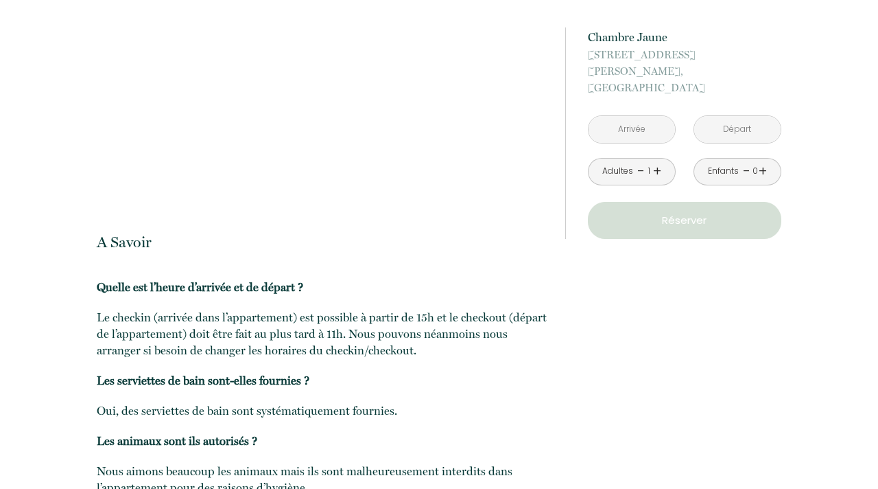
scroll to position [1328, 0]
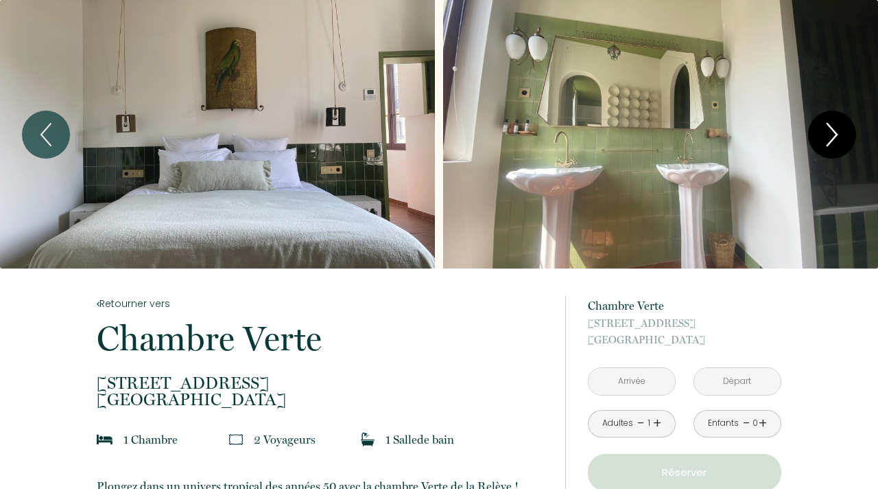
click at [825, 141] on icon "Next" at bounding box center [832, 134] width 29 height 41
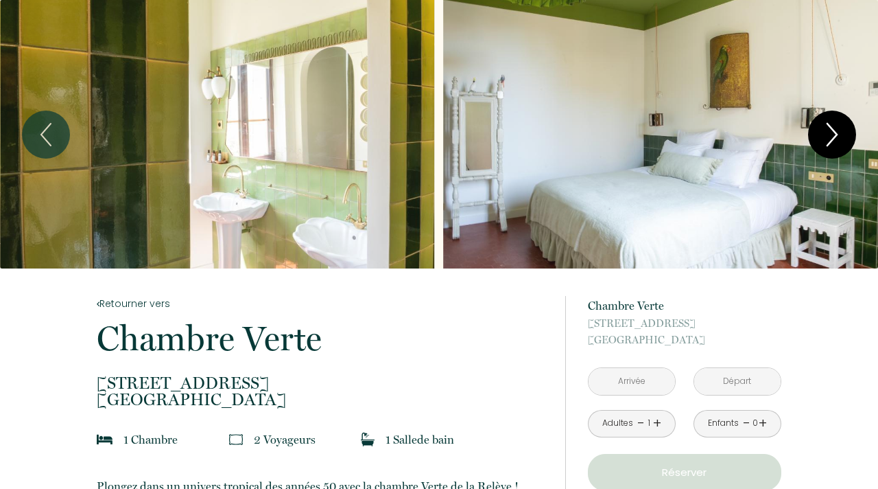
click at [826, 140] on icon "Next" at bounding box center [832, 134] width 29 height 41
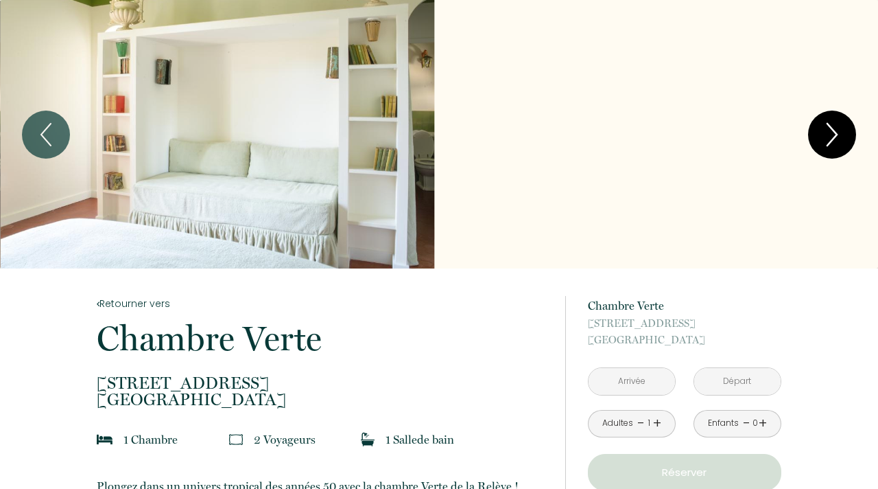
click at [826, 141] on icon "Next" at bounding box center [832, 134] width 29 height 41
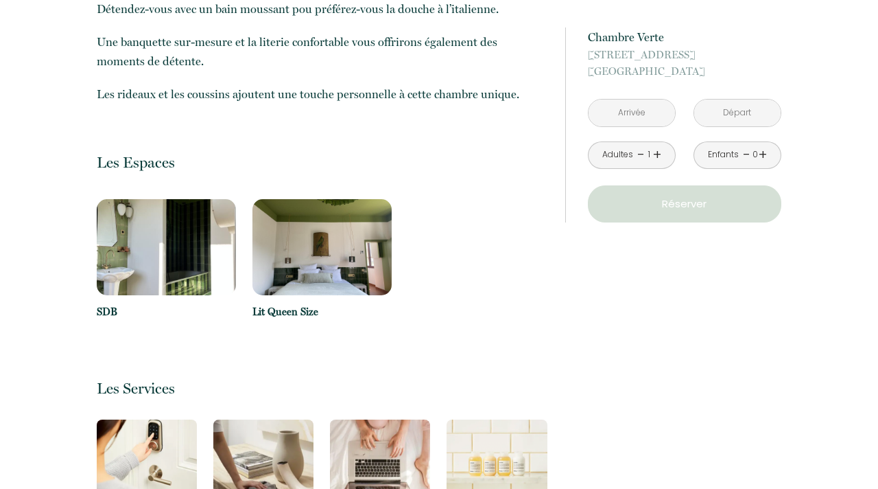
scroll to position [592, 0]
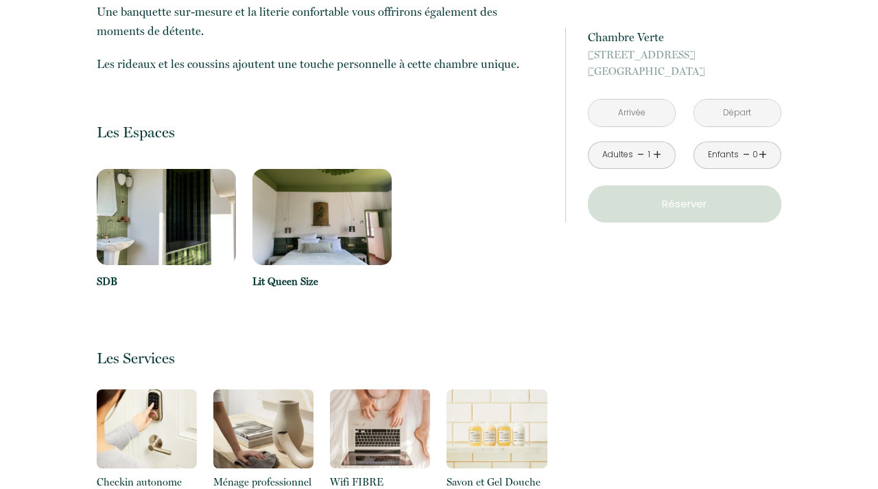
click at [304, 232] on img at bounding box center [322, 217] width 139 height 96
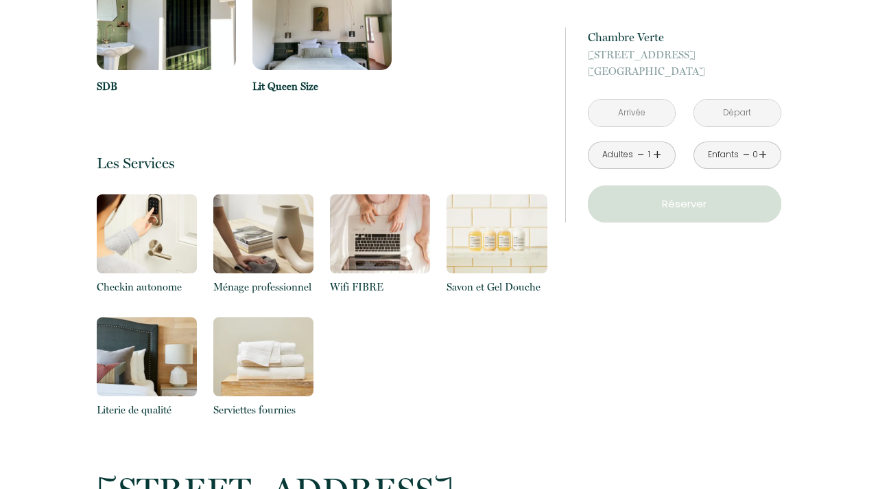
scroll to position [362, 0]
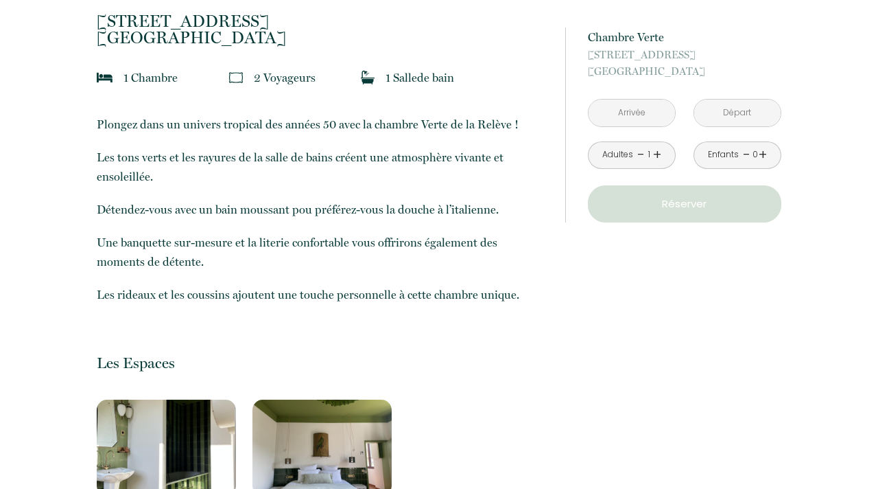
click at [165, 425] on img at bounding box center [166, 447] width 139 height 96
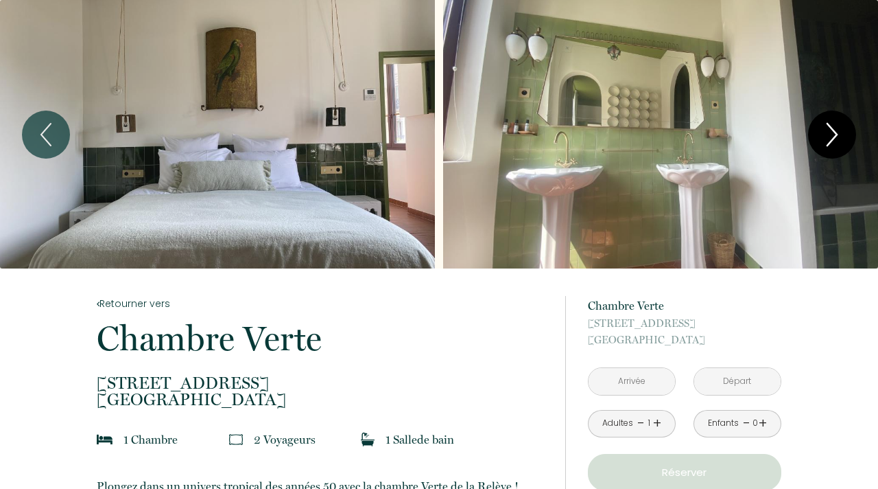
click at [837, 130] on icon "Next" at bounding box center [832, 134] width 29 height 41
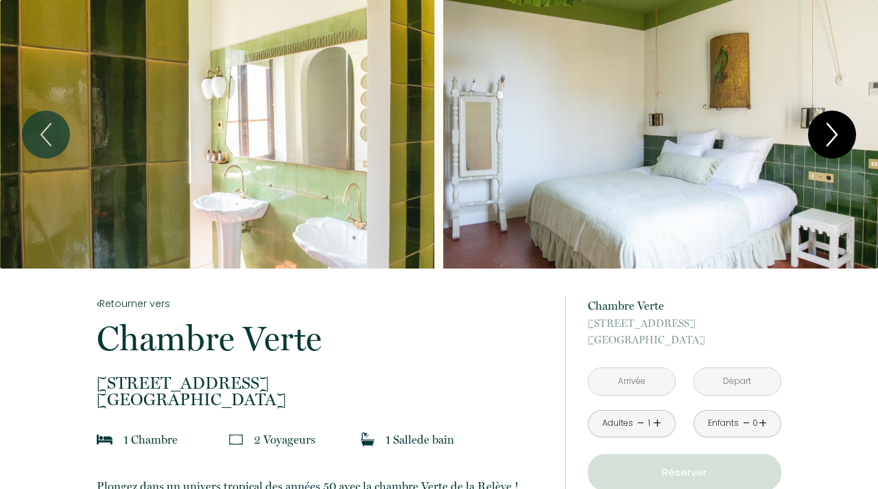
click at [839, 130] on icon "Next" at bounding box center [832, 134] width 29 height 41
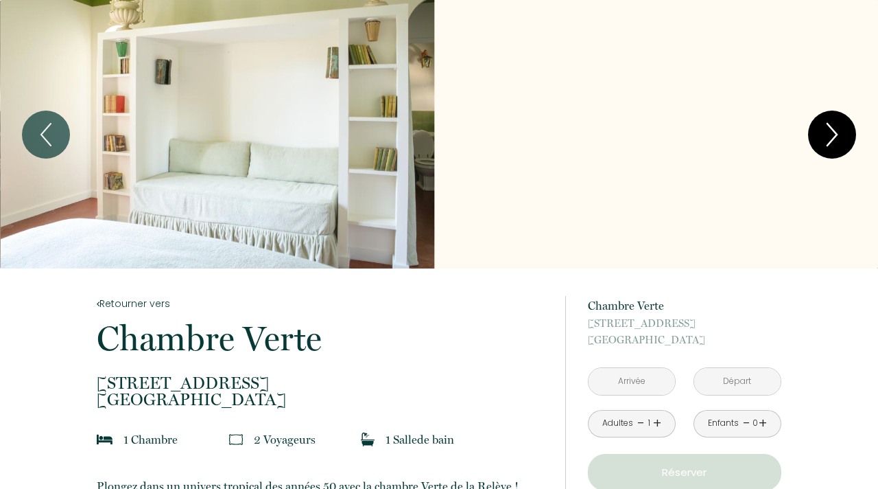
click at [837, 128] on icon "Next" at bounding box center [832, 134] width 29 height 41
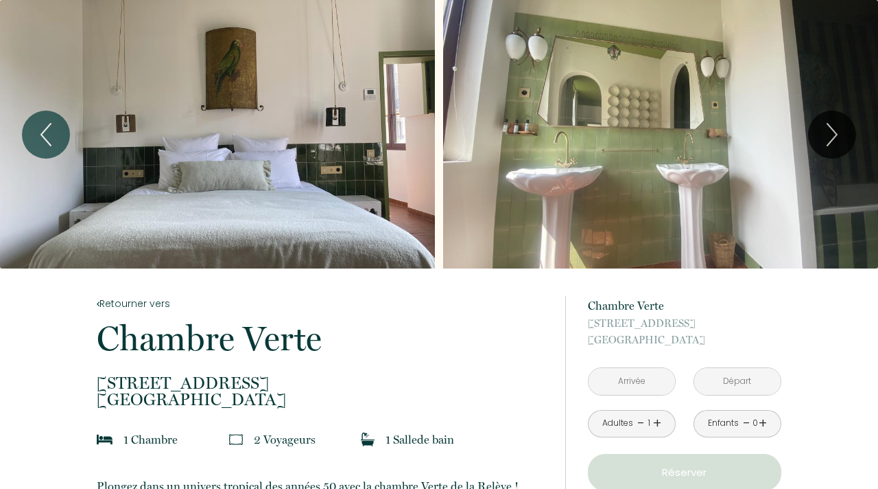
click at [653, 377] on input "text" at bounding box center [632, 381] width 86 height 27
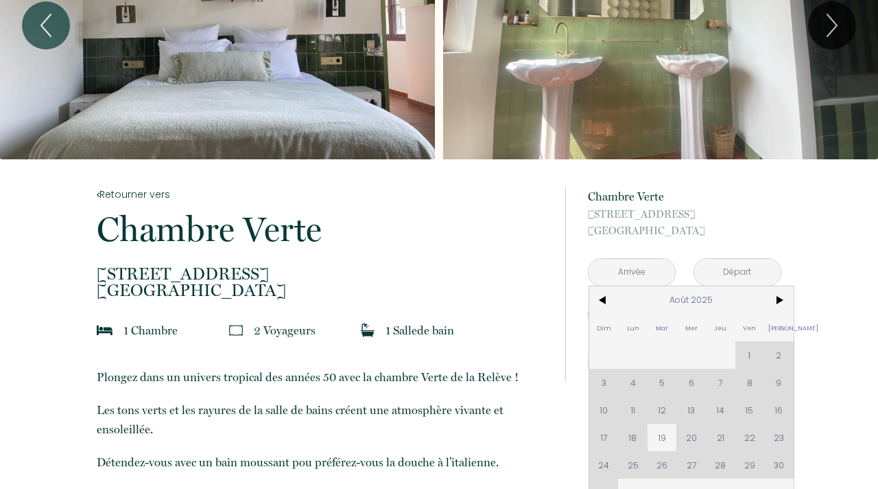
scroll to position [135, 0]
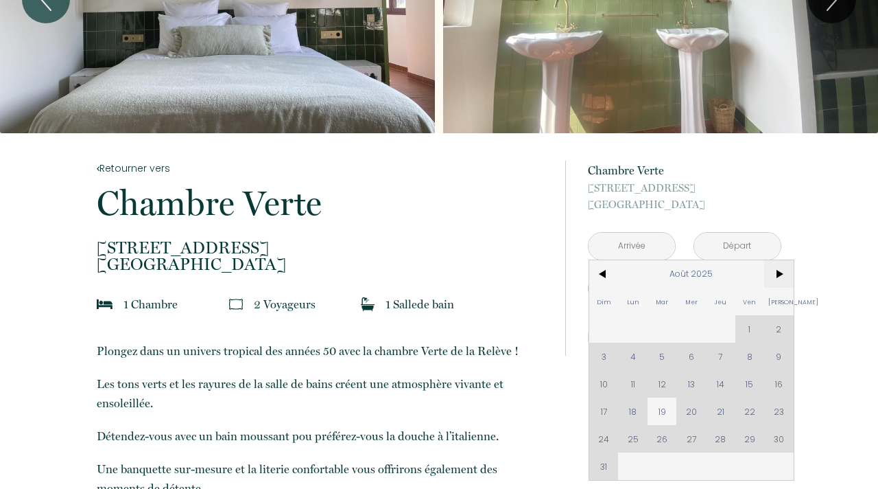
click at [788, 274] on span ">" at bounding box center [779, 273] width 30 height 27
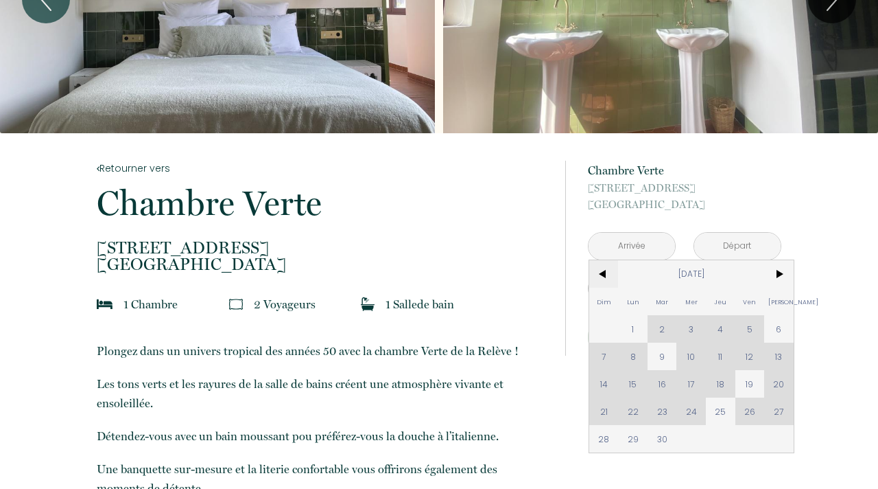
click at [603, 279] on span "<" at bounding box center [604, 273] width 30 height 27
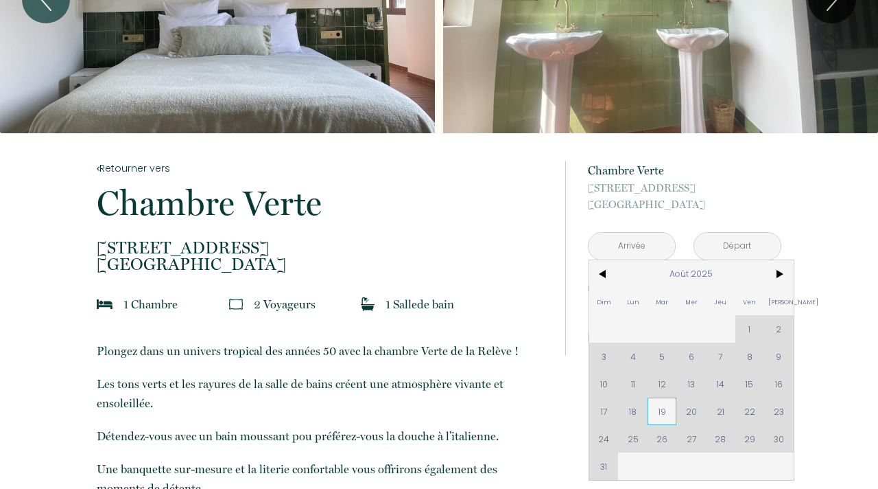
click at [667, 412] on span "19" at bounding box center [663, 410] width 30 height 27
type input "[DATE] Août 2025"
type input "Mer 20 Août 2025"
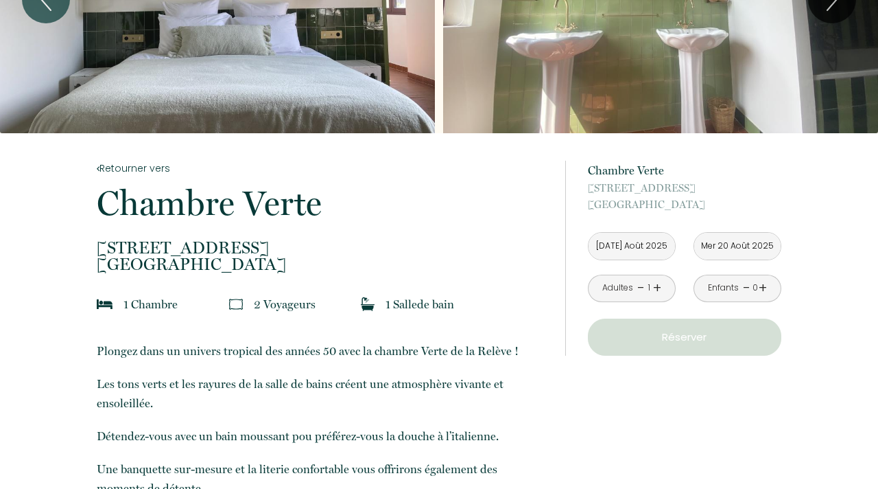
click at [736, 213] on p "[STREET_ADDRESS]" at bounding box center [685, 196] width 194 height 33
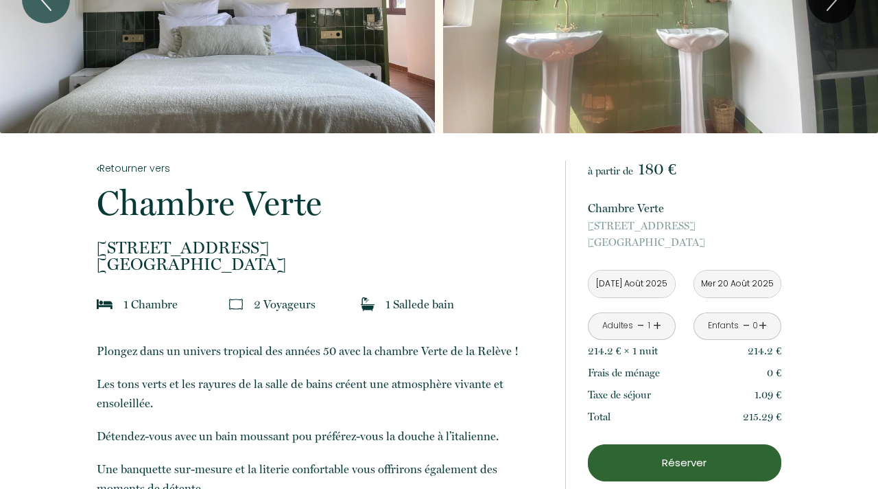
click at [709, 471] on button "Réserver" at bounding box center [685, 462] width 194 height 37
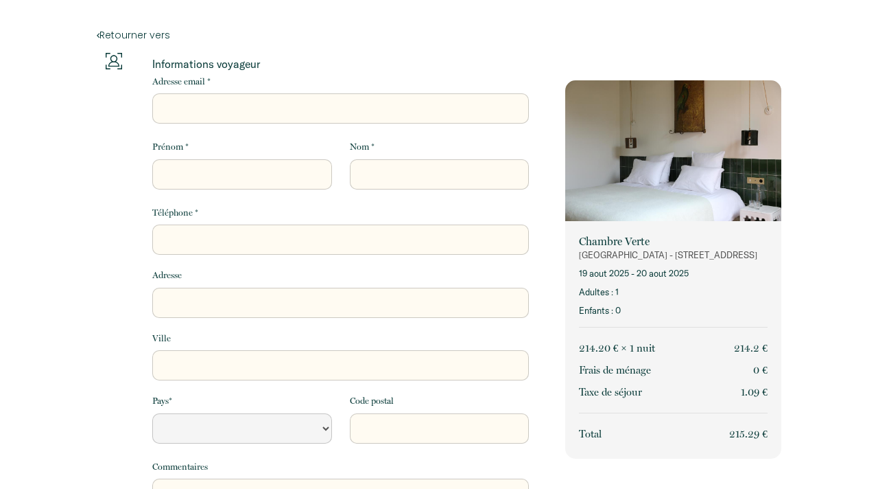
select select "Default select example"
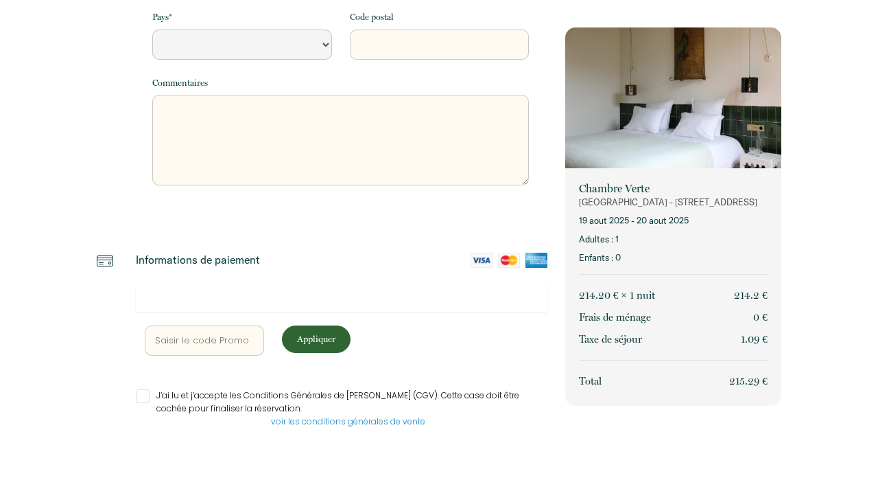
scroll to position [165, 0]
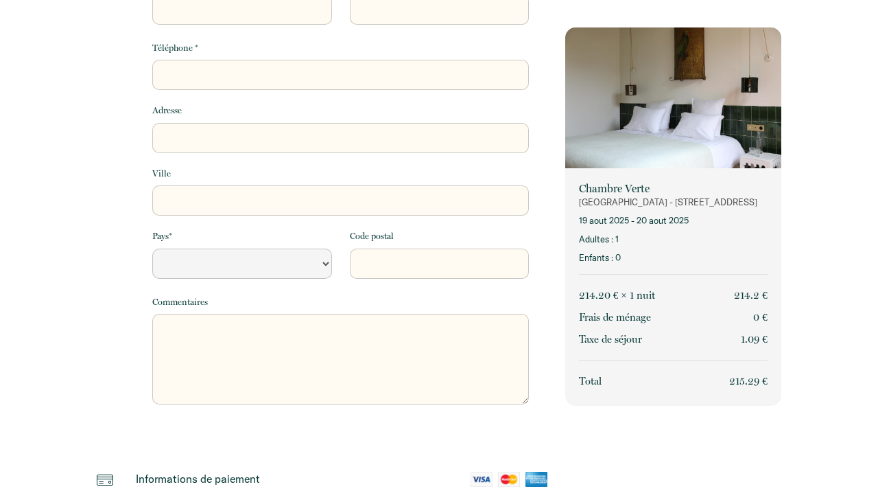
click at [694, 118] on img at bounding box center [673, 99] width 216 height 144
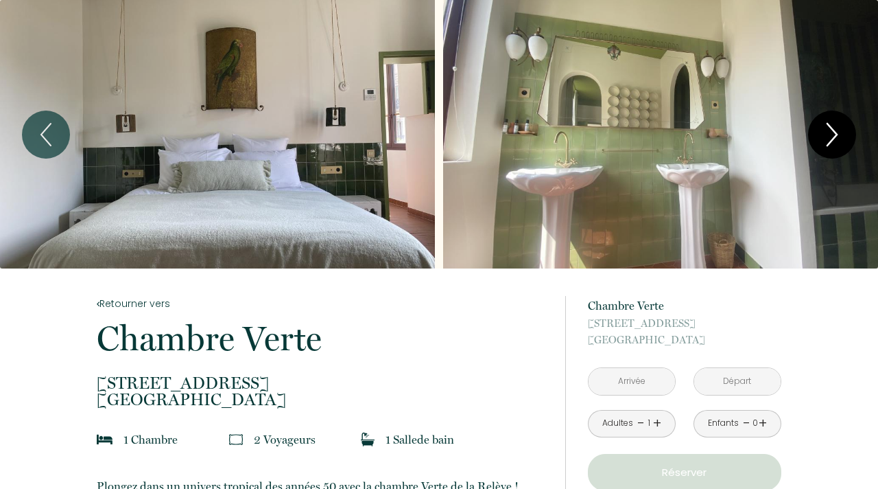
click at [834, 134] on icon "Next" at bounding box center [832, 134] width 29 height 41
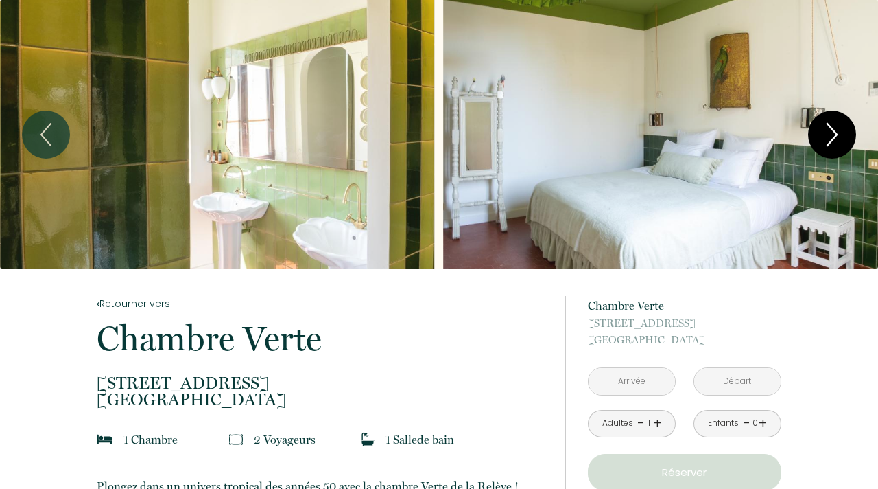
click at [837, 137] on icon "Next" at bounding box center [832, 134] width 29 height 41
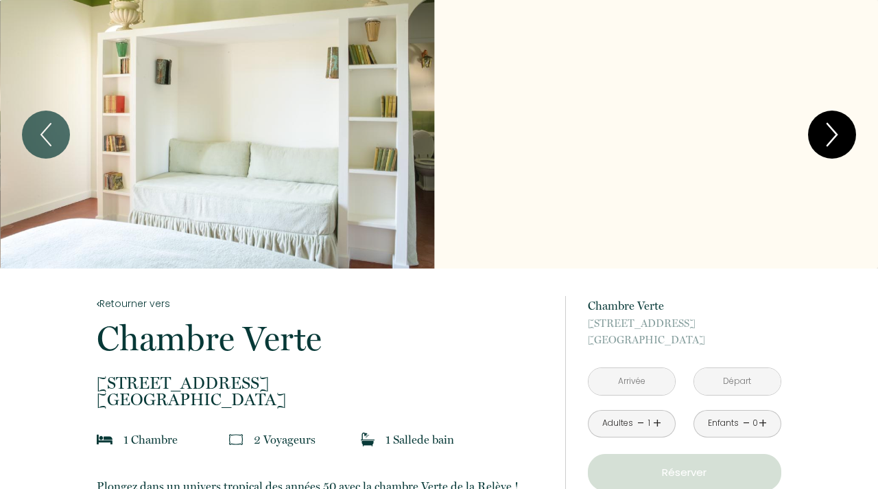
click at [837, 137] on icon "Next" at bounding box center [832, 134] width 29 height 41
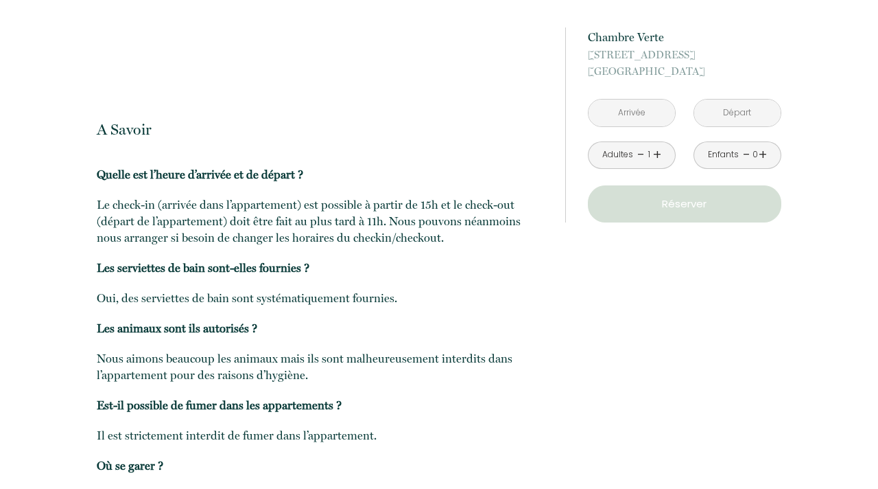
scroll to position [1581, 0]
